Goal: Task Accomplishment & Management: Complete application form

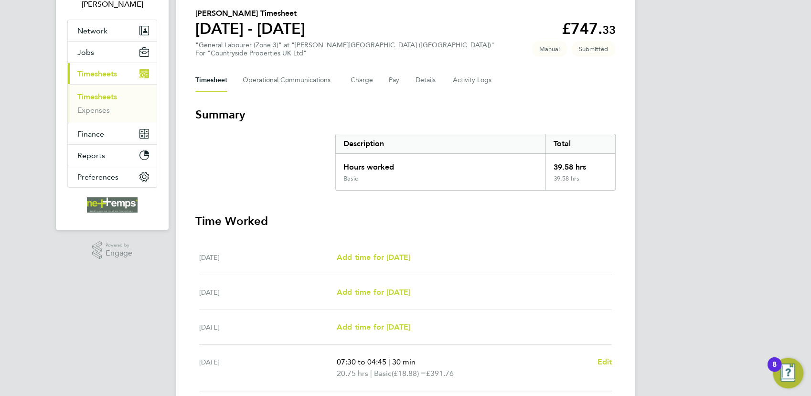
scroll to position [19, 0]
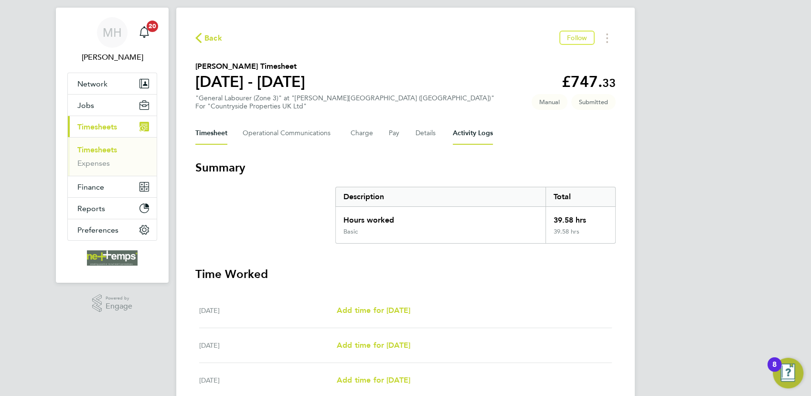
click at [456, 129] on Logs-tab "Activity Logs" at bounding box center [473, 133] width 40 height 23
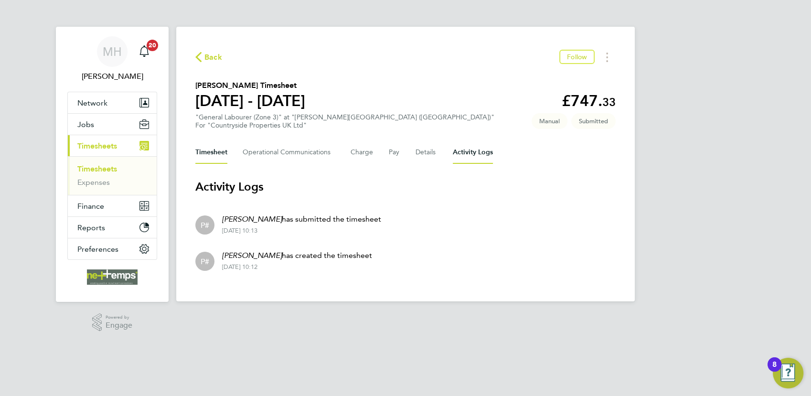
click at [218, 155] on button "Timesheet" at bounding box center [211, 152] width 32 height 23
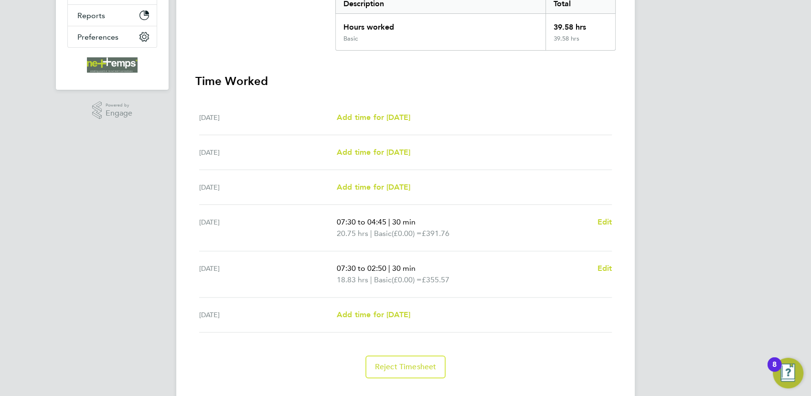
scroll to position [231, 0]
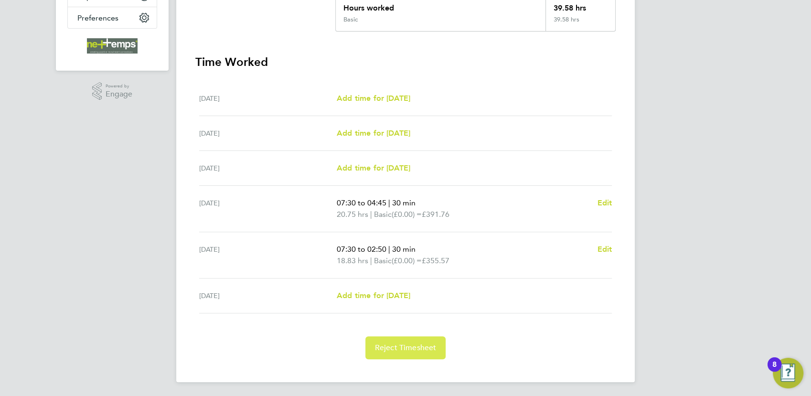
click at [402, 343] on span "Reject Timesheet" at bounding box center [406, 348] width 62 height 10
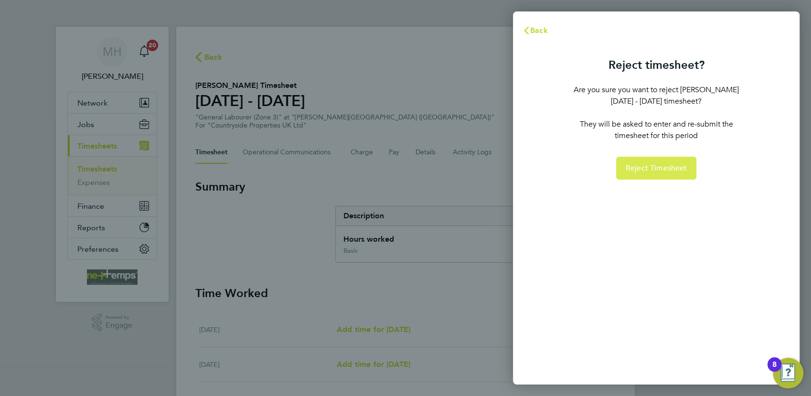
click at [654, 173] on button "Reject Timesheet" at bounding box center [656, 168] width 81 height 23
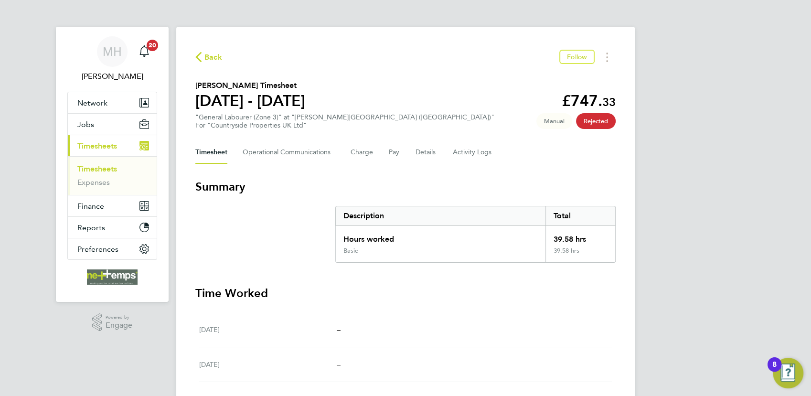
click at [196, 58] on icon "button" at bounding box center [198, 57] width 6 height 10
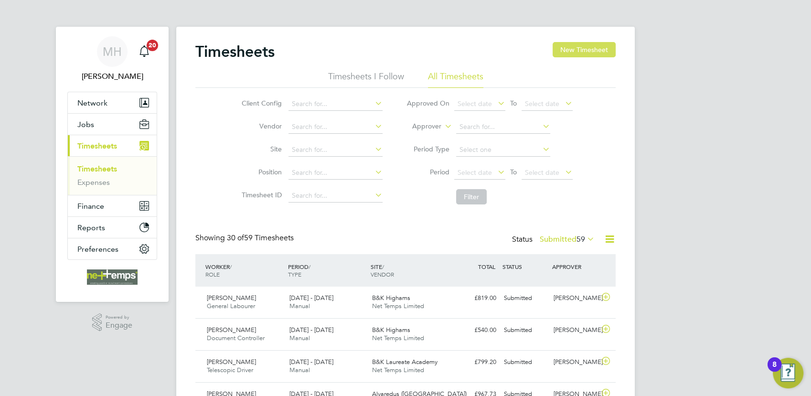
click at [591, 50] on button "New Timesheet" at bounding box center [583, 49] width 63 height 15
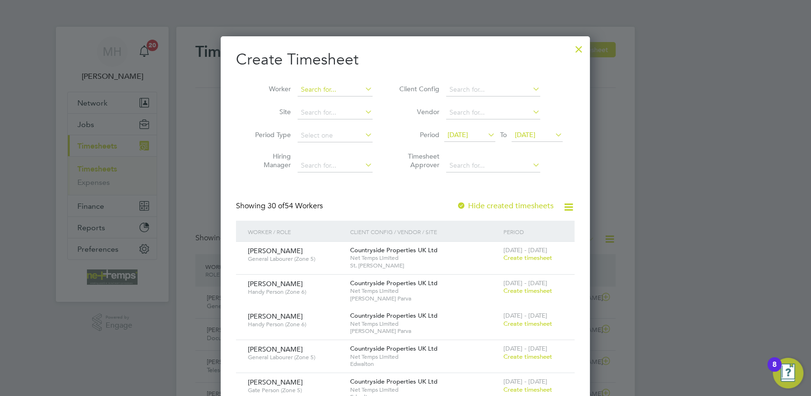
click at [348, 88] on input at bounding box center [334, 89] width 75 height 13
click at [341, 102] on li "[PERSON_NAME] n [PERSON_NAME]" at bounding box center [341, 102] width 88 height 13
type input "[PERSON_NAME]"
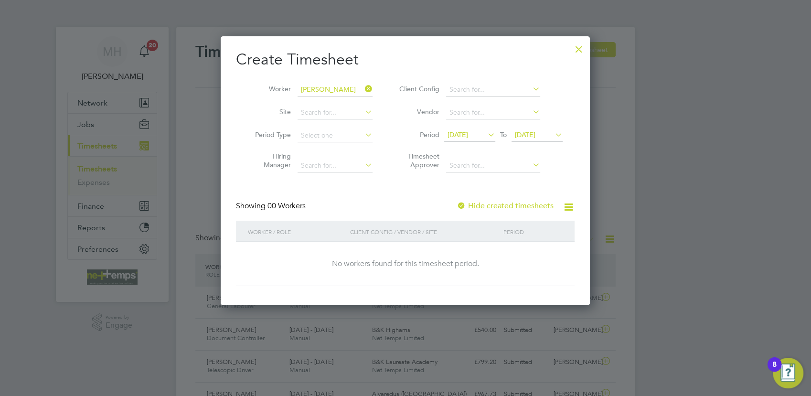
click at [535, 136] on span "[DATE]" at bounding box center [525, 134] width 21 height 9
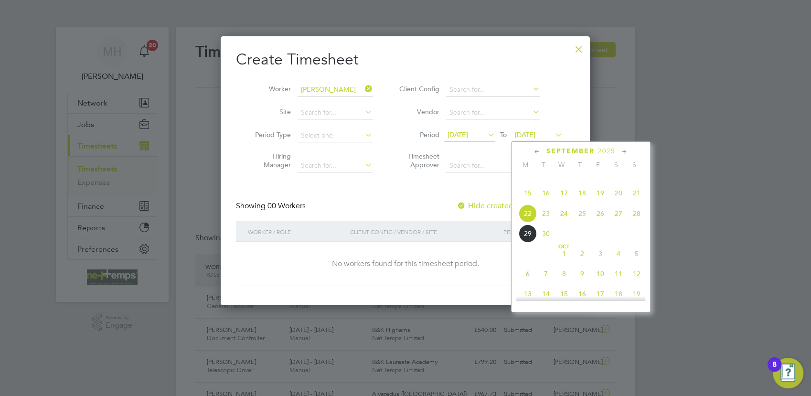
click at [641, 222] on span "28" at bounding box center [636, 213] width 18 height 18
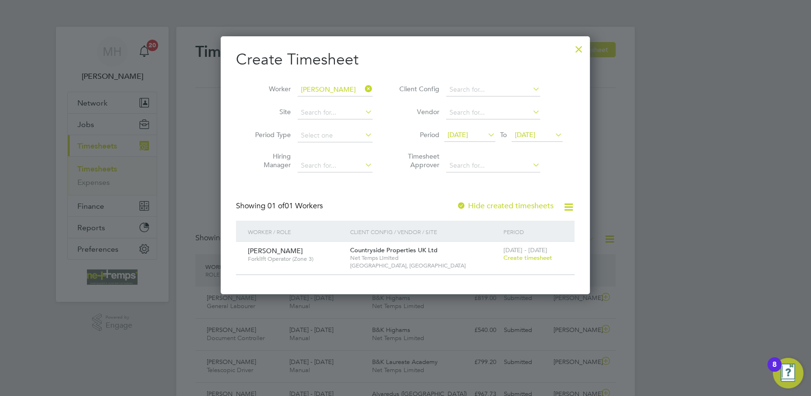
click at [519, 258] on span "Create timesheet" at bounding box center [527, 257] width 49 height 8
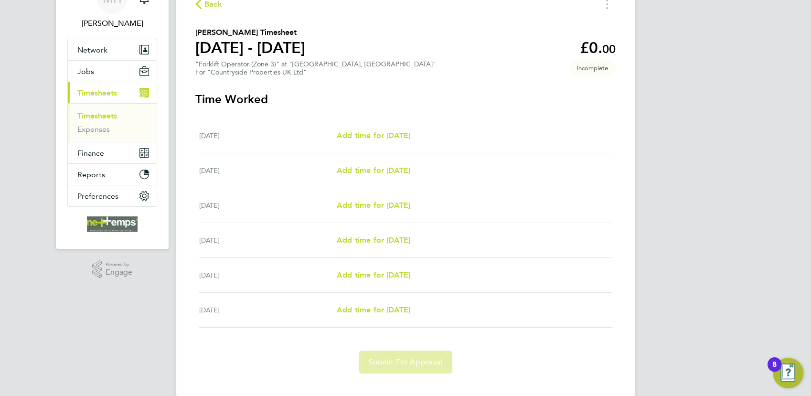
click at [393, 127] on div "[DATE] Add time for [DATE] Add time for [DATE]" at bounding box center [405, 135] width 412 height 35
click at [390, 139] on span "Add time for [DATE]" at bounding box center [374, 135] width 74 height 9
select select "30"
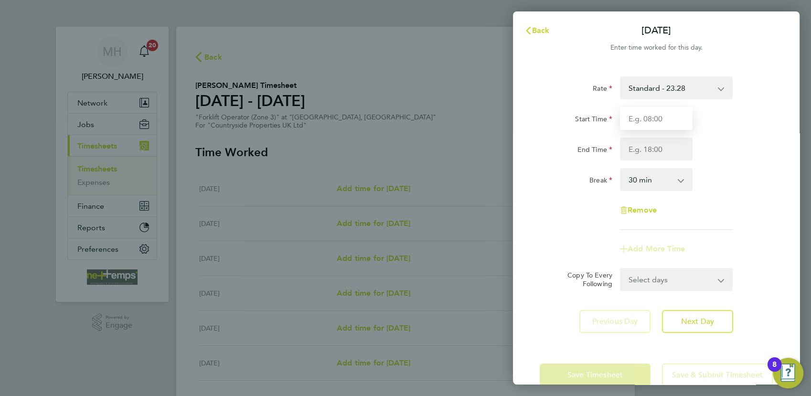
click at [659, 118] on input "Start Time" at bounding box center [656, 118] width 73 height 23
type input "07:30"
type input "17:00"
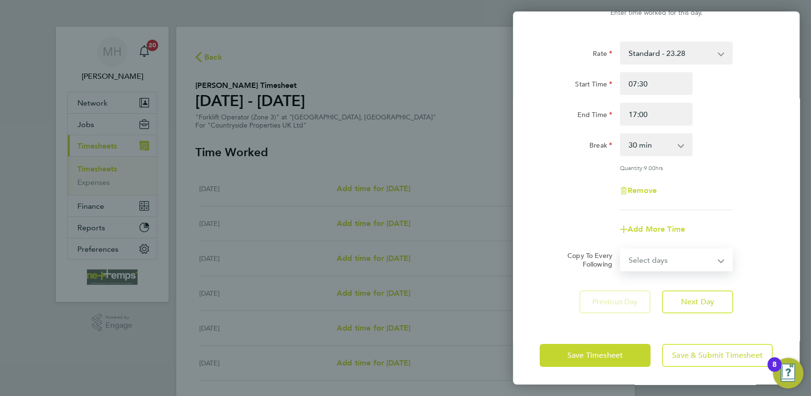
click at [675, 260] on select "Select days Day Weekday (Mon-Fri) Weekend (Sat-Sun) [DATE] [DATE] [DATE] [DATE]…" at bounding box center [671, 259] width 100 height 21
select select "WEEKEND"
click at [621, 249] on select "Select days Day Weekday (Mon-Fri) Weekend (Sat-Sun) [DATE] [DATE] [DATE] [DATE]…" at bounding box center [671, 259] width 100 height 21
select select "[DATE]"
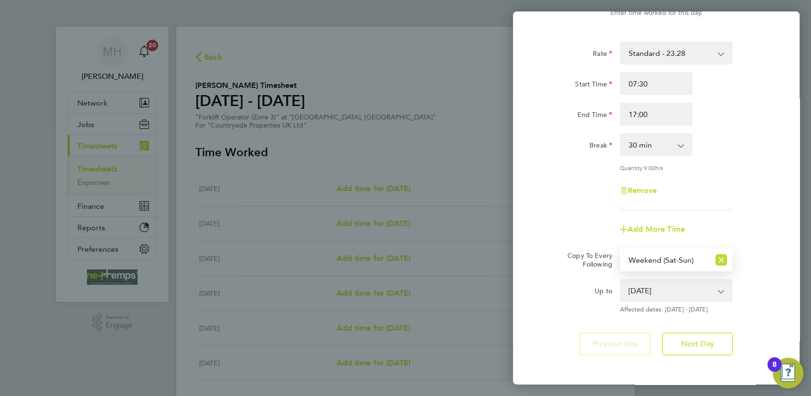
click at [704, 262] on select "Select days Day Weekday (Mon-Fri) Weekend (Sat-Sun) [DATE] [DATE] [DATE] [DATE]…" at bounding box center [665, 259] width 89 height 21
select select "WEEKDAY"
click at [621, 249] on select "Select days Day Weekday (Mon-Fri) Weekend (Sat-Sun) [DATE] [DATE] [DATE] [DATE]…" at bounding box center [665, 259] width 89 height 21
click at [734, 189] on div "Remove" at bounding box center [656, 190] width 241 height 23
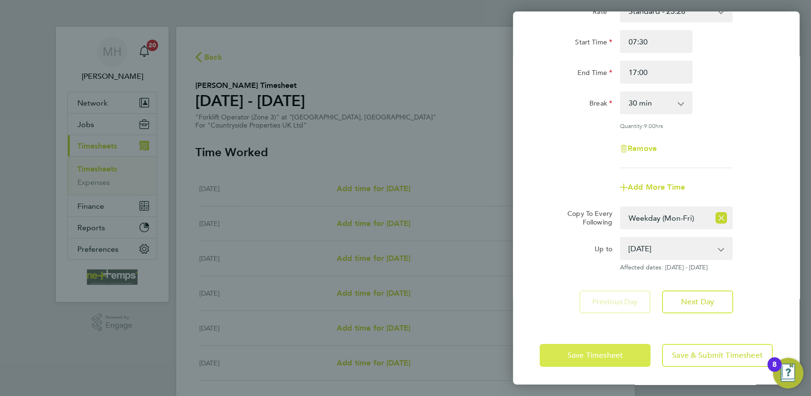
click at [622, 356] on button "Save Timesheet" at bounding box center [594, 355] width 111 height 23
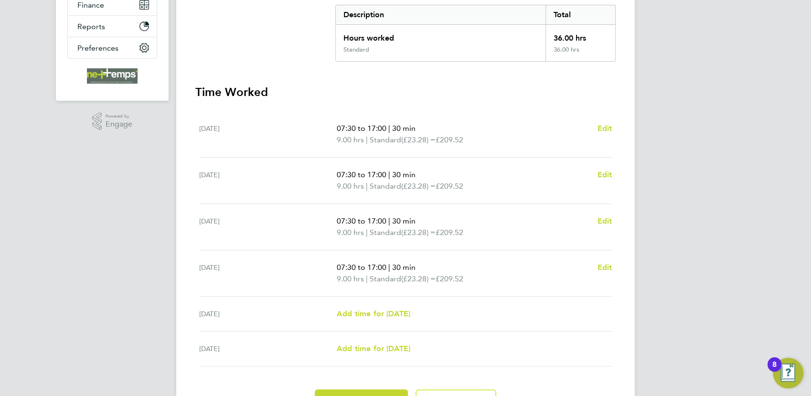
scroll to position [254, 0]
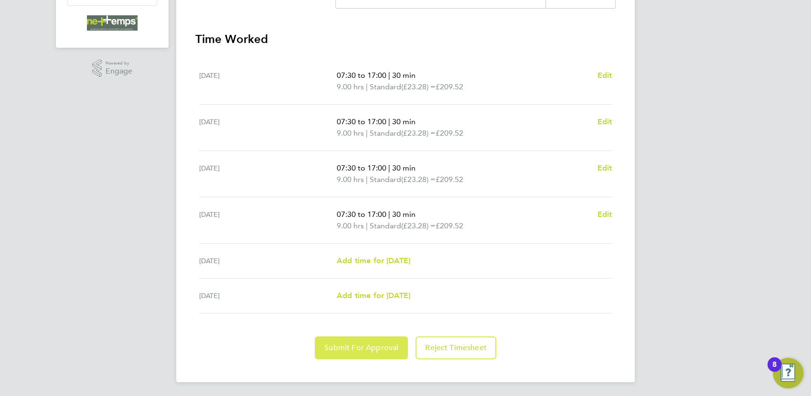
click at [359, 351] on button "Submit For Approval" at bounding box center [361, 347] width 93 height 23
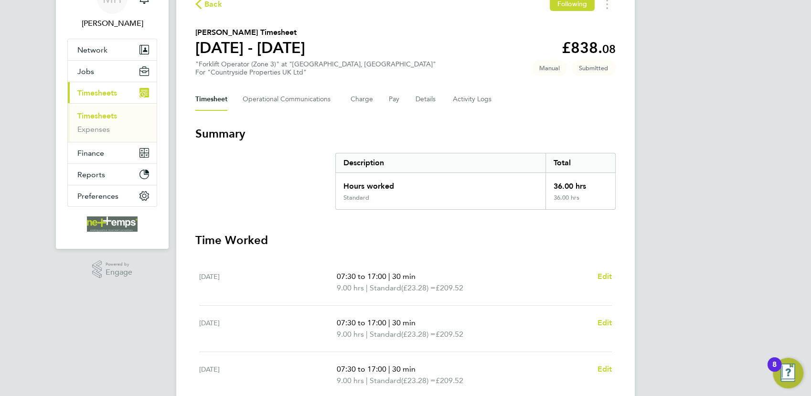
scroll to position [0, 0]
